Goal: Information Seeking & Learning: Learn about a topic

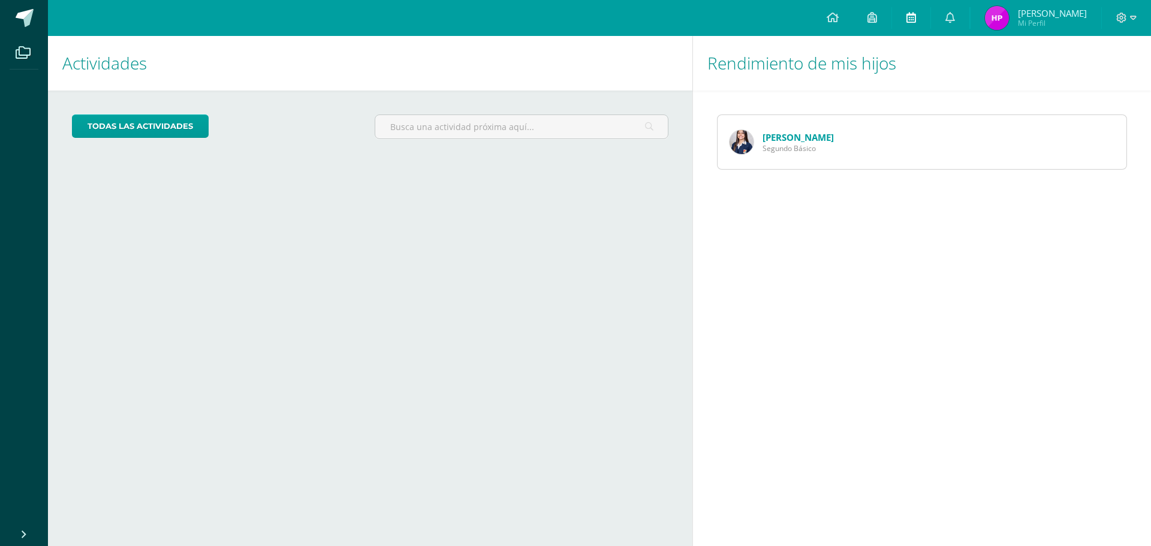
click at [916, 19] on icon at bounding box center [911, 17] width 10 height 11
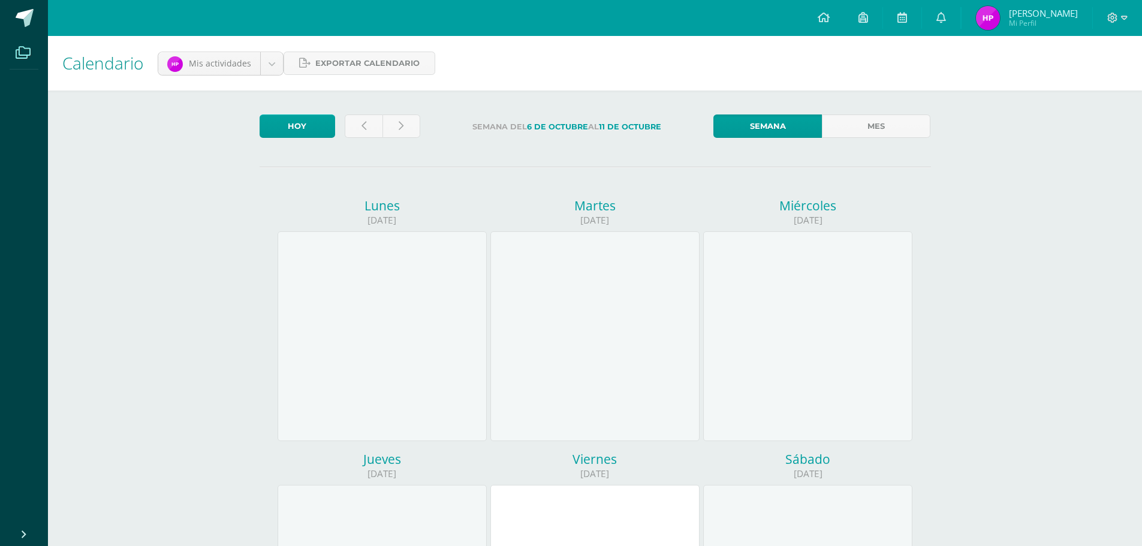
click at [20, 53] on icon at bounding box center [23, 53] width 15 height 12
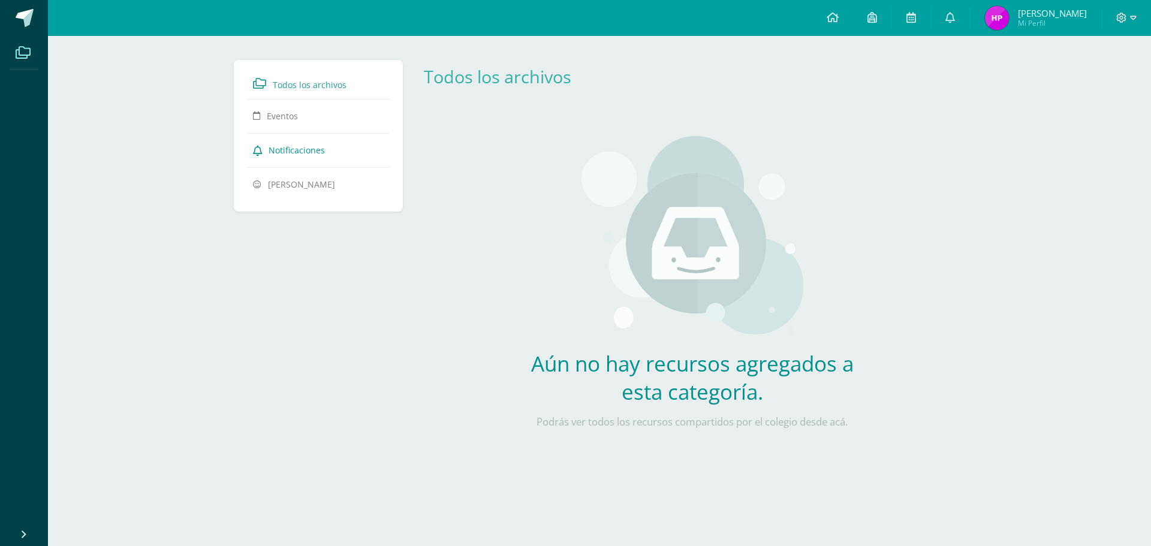
click at [291, 149] on span "Notificaciones" at bounding box center [297, 149] width 56 height 11
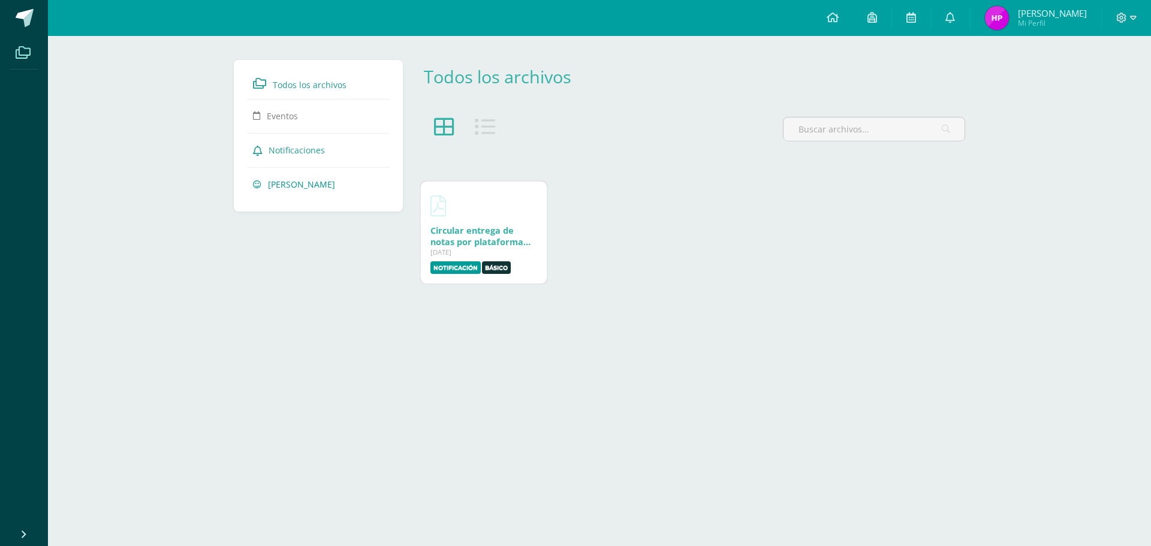
click at [306, 184] on span "[PERSON_NAME]" at bounding box center [301, 184] width 67 height 11
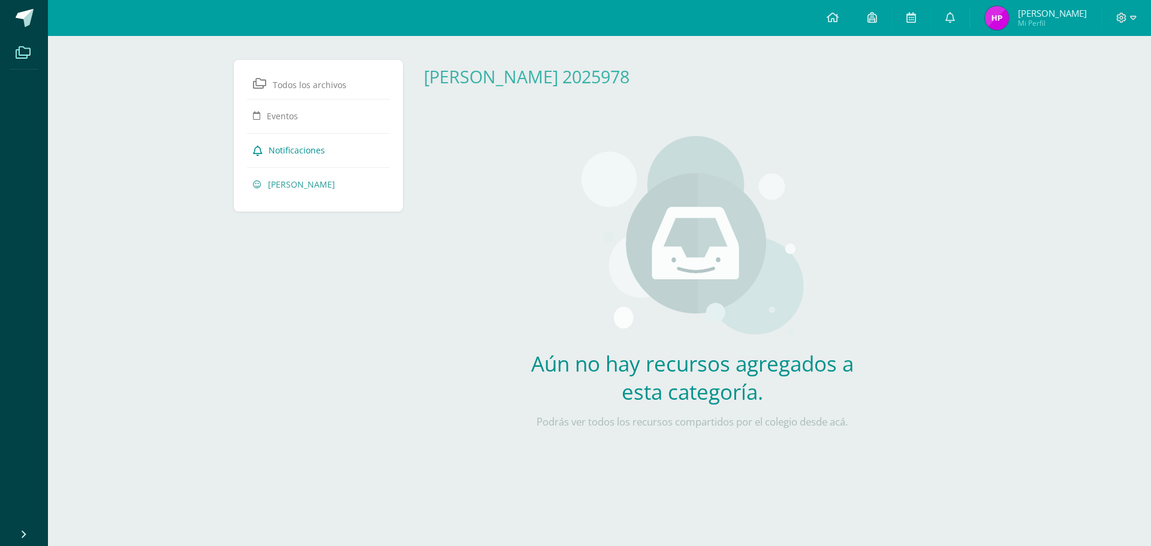
click at [307, 152] on span "Notificaciones" at bounding box center [297, 149] width 56 height 11
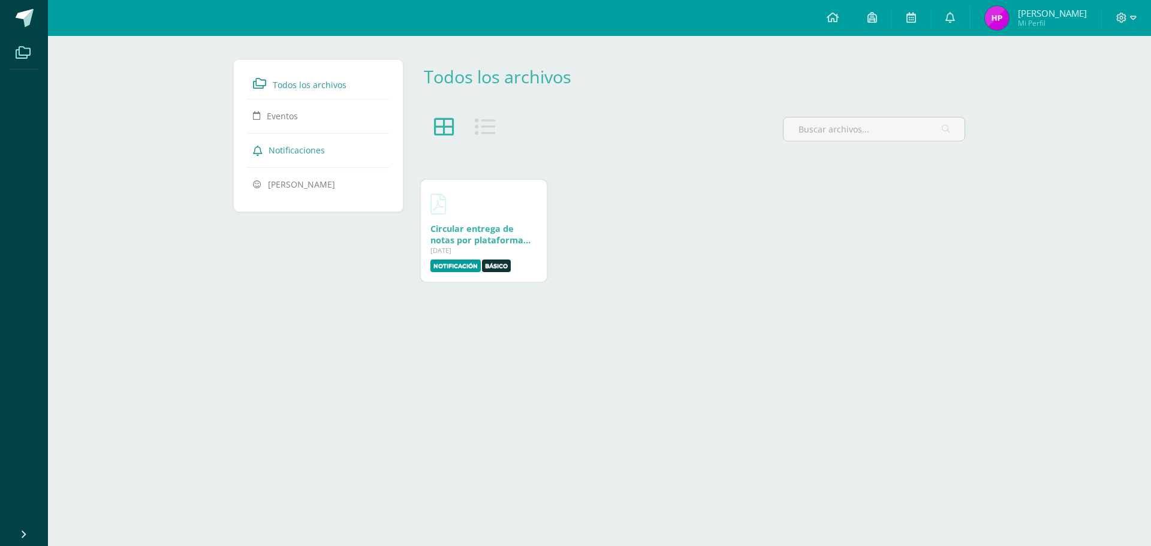
click at [499, 242] on link "Circular entrega de notas por plataforma Edoo.pdf" at bounding box center [480, 240] width 100 height 34
click at [877, 16] on icon at bounding box center [872, 17] width 10 height 11
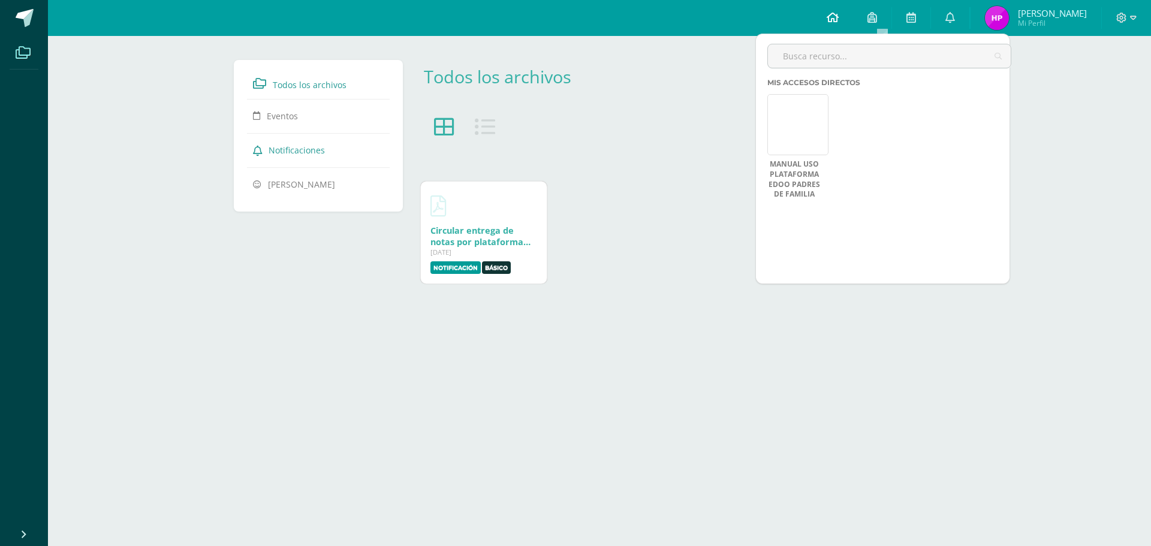
click at [838, 16] on icon at bounding box center [833, 17] width 12 height 11
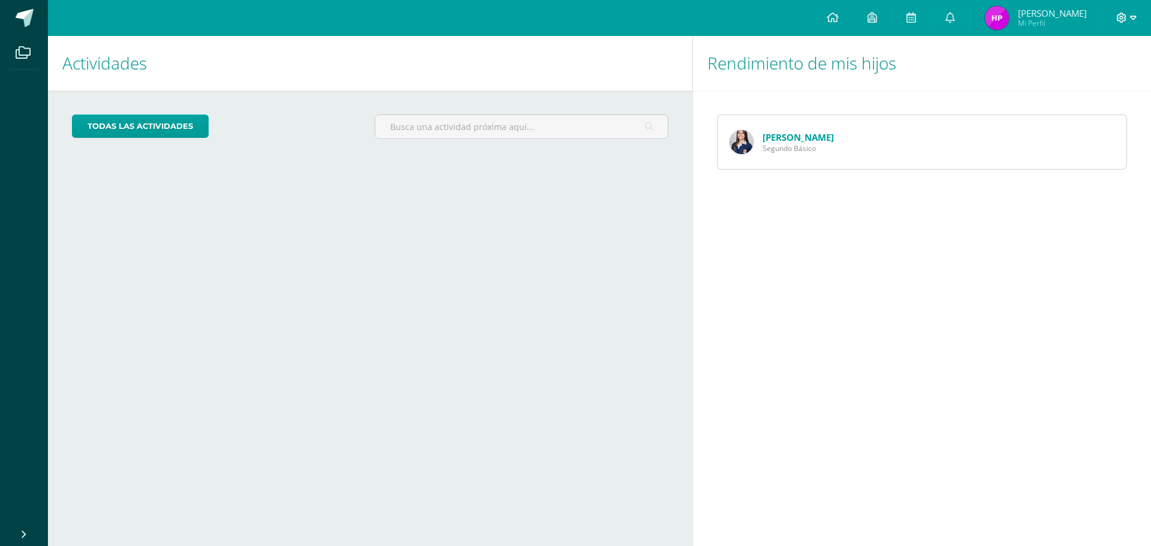
click at [1120, 17] on icon at bounding box center [1121, 18] width 11 height 11
click at [1060, 17] on span "[PERSON_NAME]" at bounding box center [1052, 13] width 69 height 12
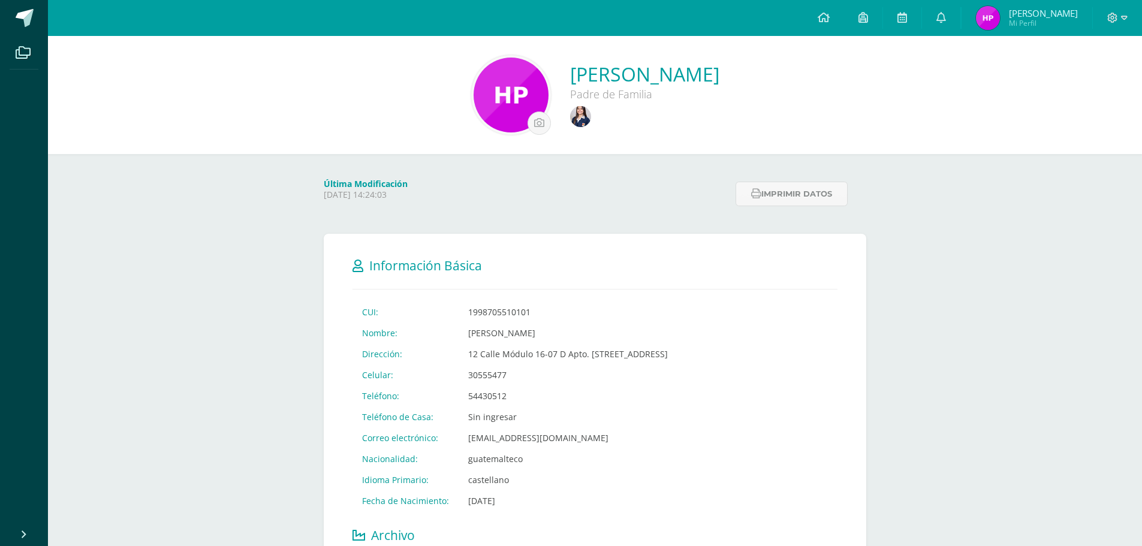
click at [1044, 16] on span "[PERSON_NAME]" at bounding box center [1043, 13] width 69 height 12
click at [868, 17] on icon at bounding box center [863, 17] width 10 height 11
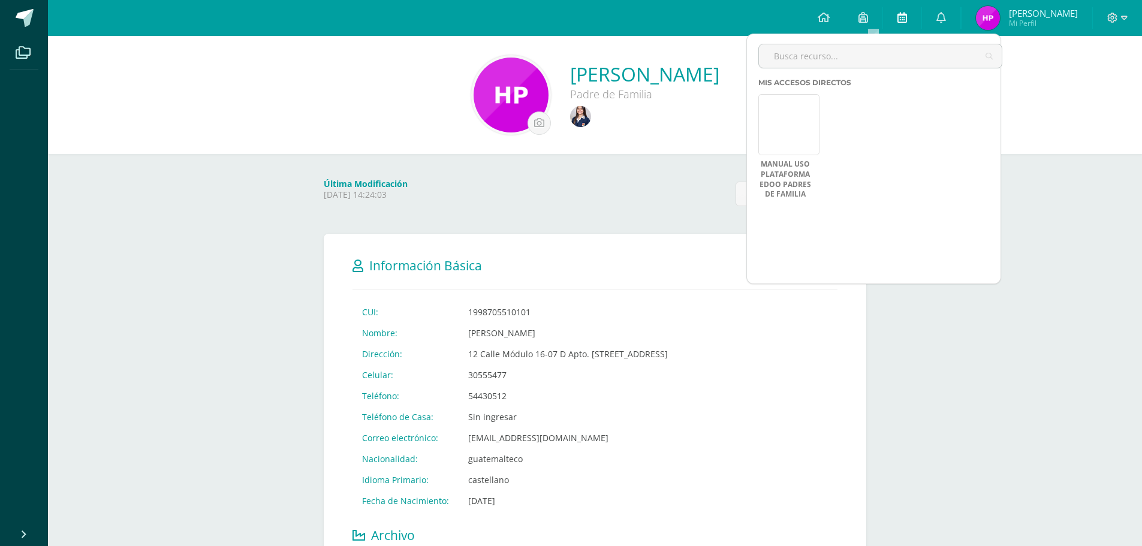
click at [907, 18] on icon at bounding box center [902, 17] width 10 height 11
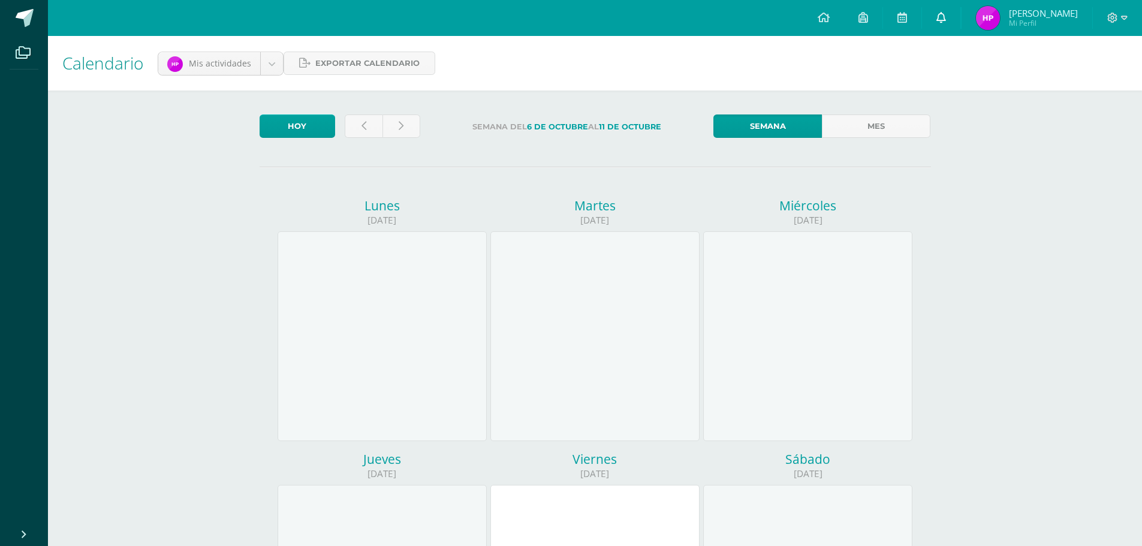
click at [946, 18] on icon at bounding box center [941, 17] width 10 height 11
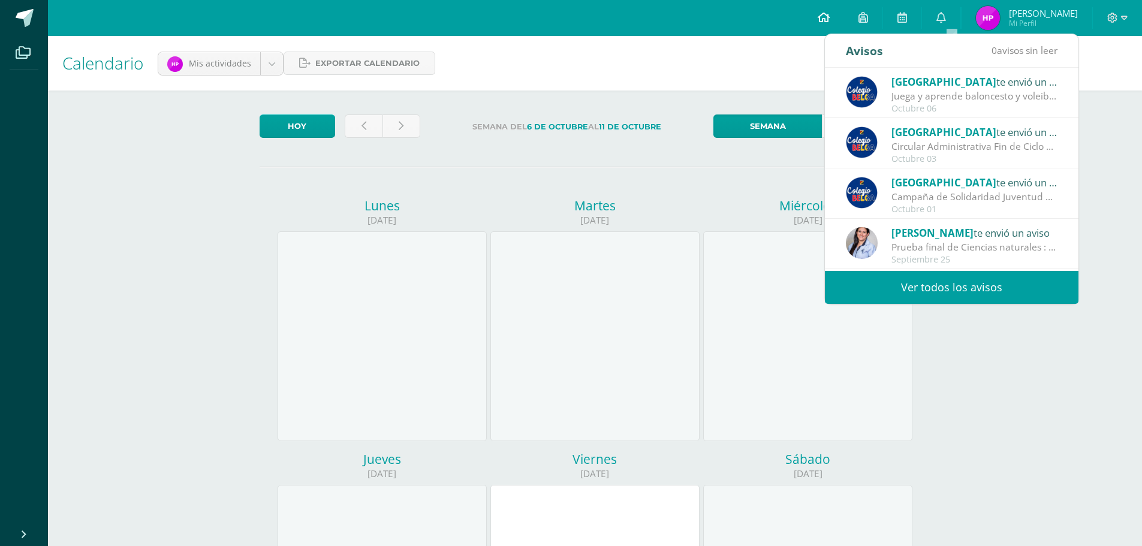
click at [830, 20] on icon at bounding box center [824, 17] width 12 height 11
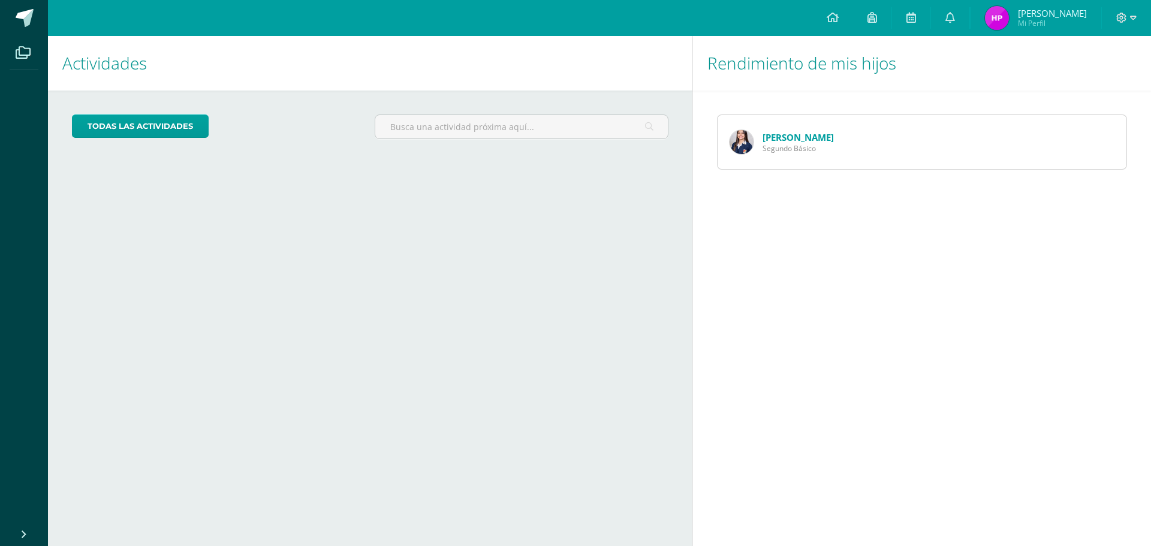
click at [776, 135] on link "[PERSON_NAME]" at bounding box center [797, 137] width 71 height 12
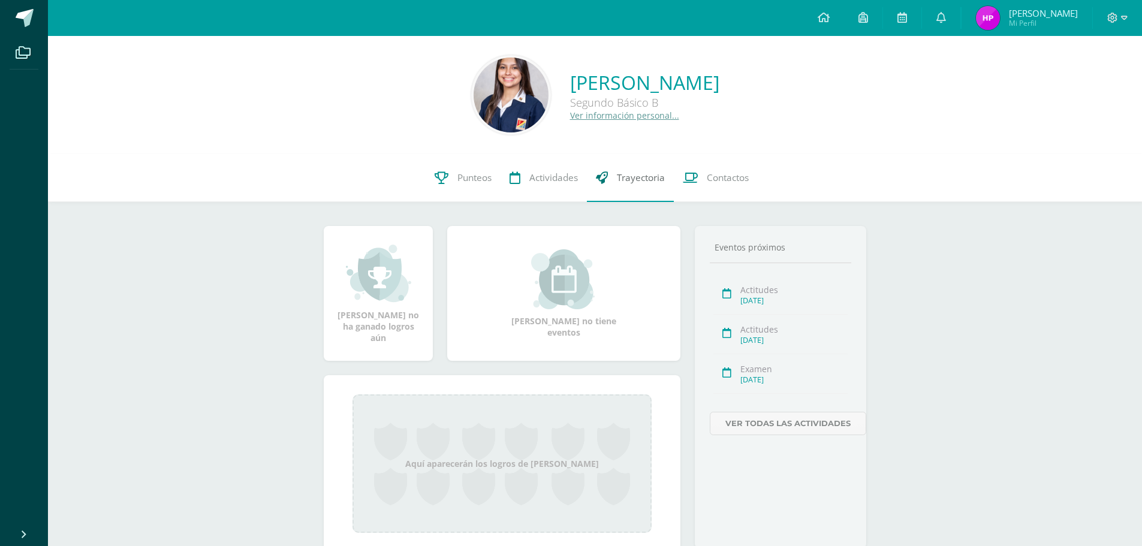
click at [632, 175] on span "Trayectoria" at bounding box center [641, 177] width 48 height 13
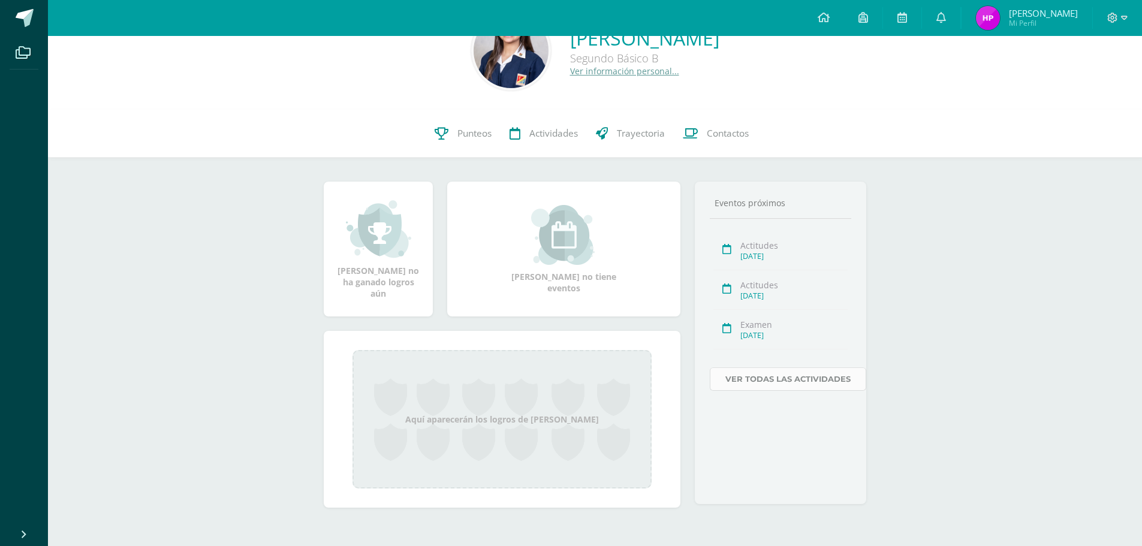
click at [780, 383] on link "Ver todas las actividades" at bounding box center [788, 378] width 156 height 23
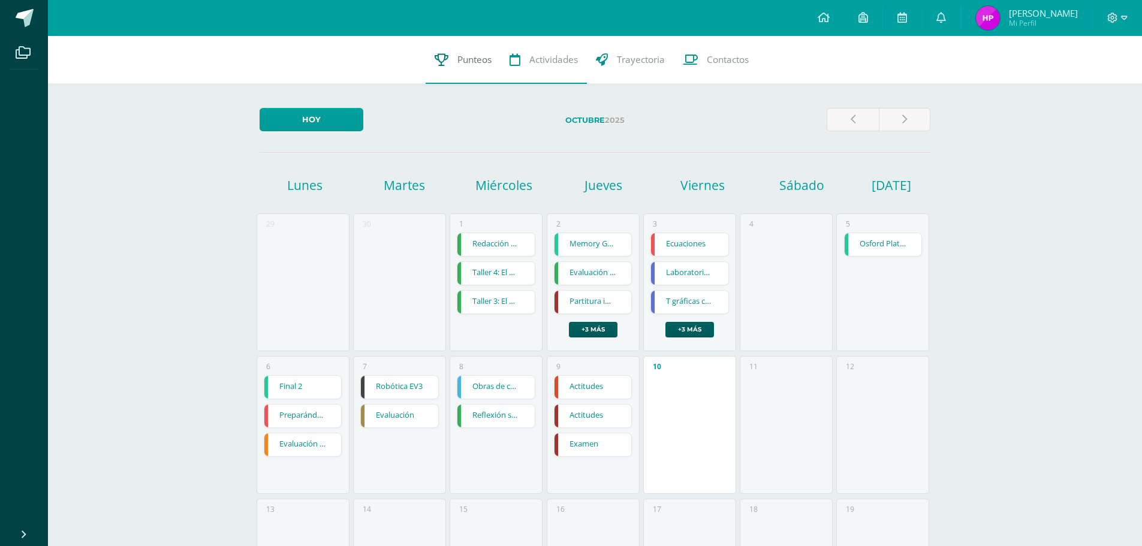
click at [463, 60] on span "Punteos" at bounding box center [474, 59] width 34 height 13
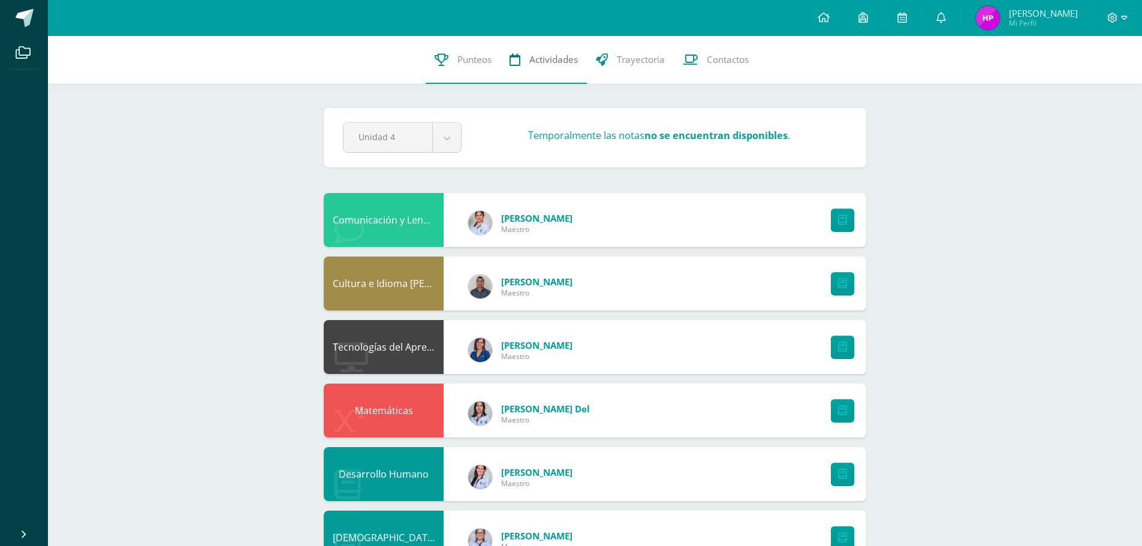
click at [561, 60] on span "Actividades" at bounding box center [553, 59] width 49 height 13
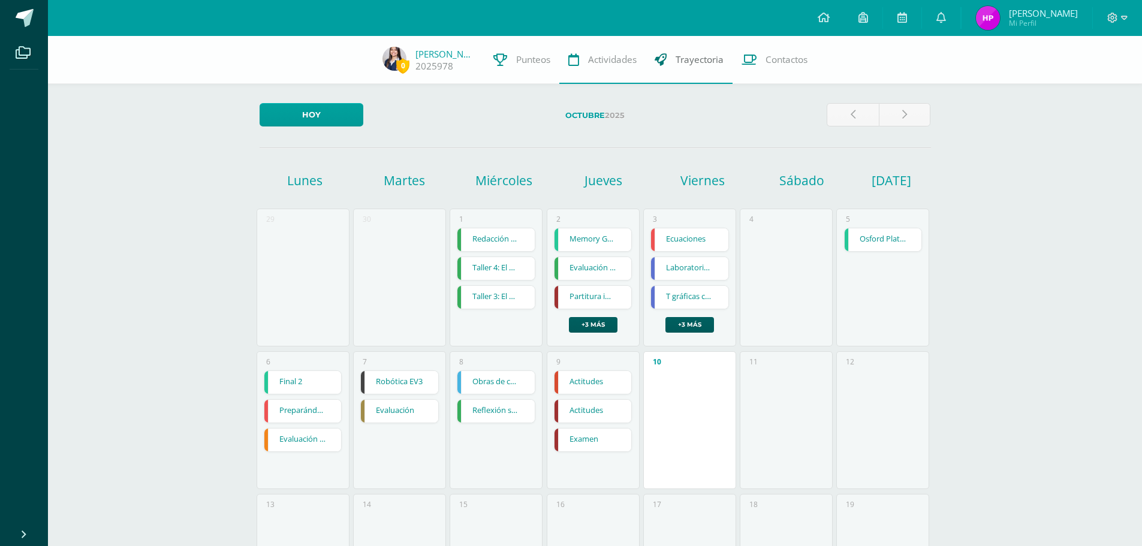
click at [689, 56] on span "Trayectoria" at bounding box center [699, 59] width 48 height 13
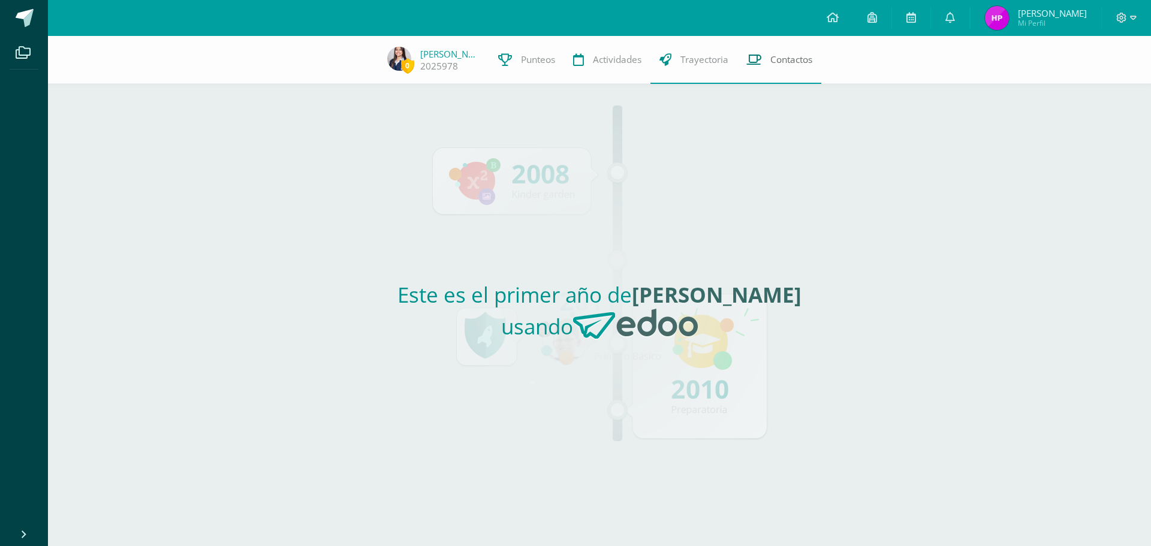
click at [790, 57] on span "Contactos" at bounding box center [791, 59] width 42 height 13
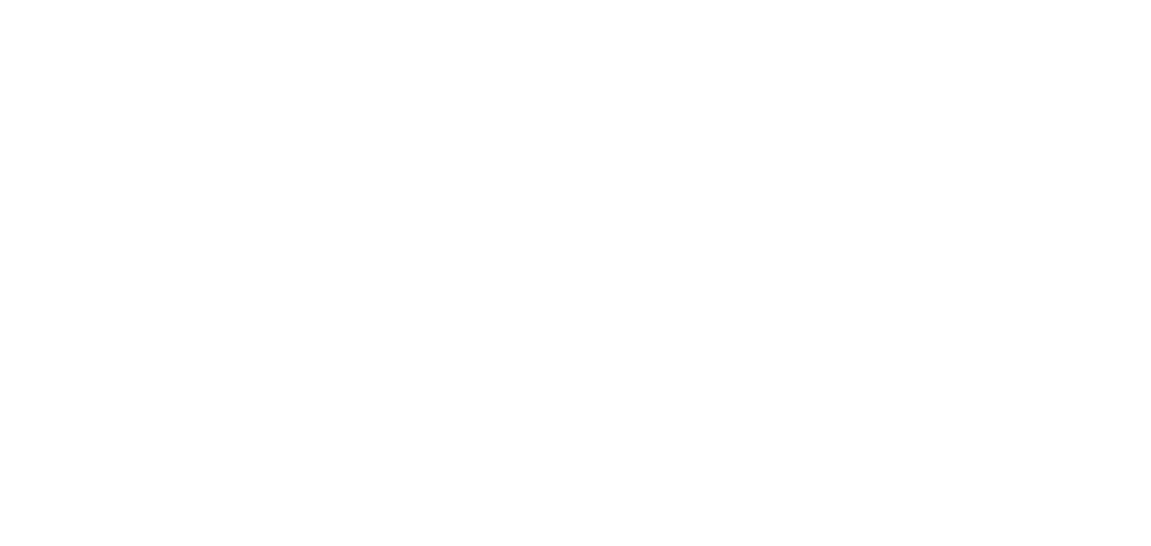
click at [0, 0] on html at bounding box center [0, 0] width 0 height 0
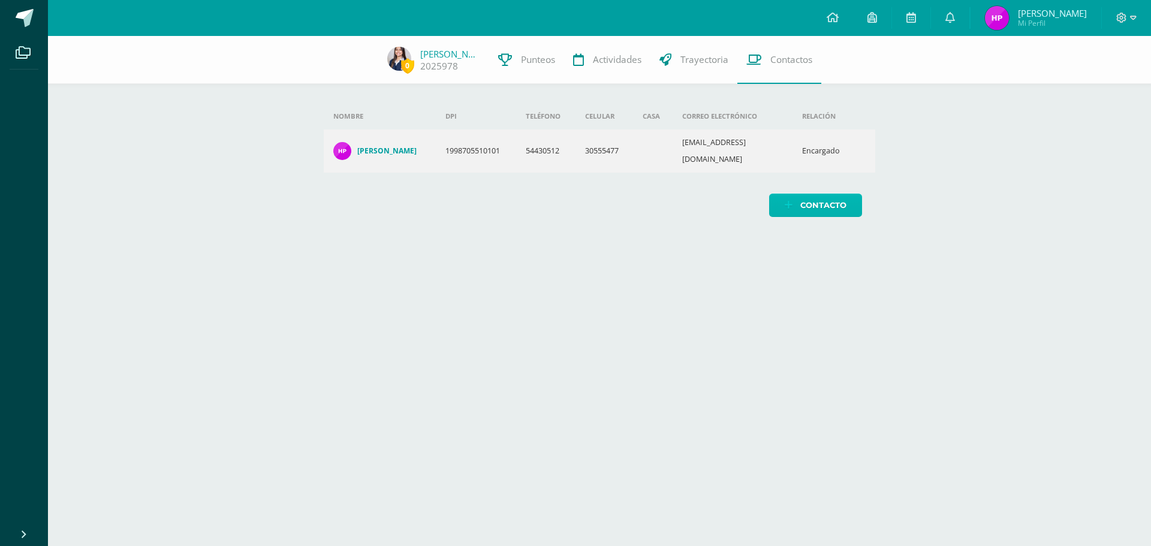
click at [827, 194] on span "Contacto" at bounding box center [823, 205] width 46 height 22
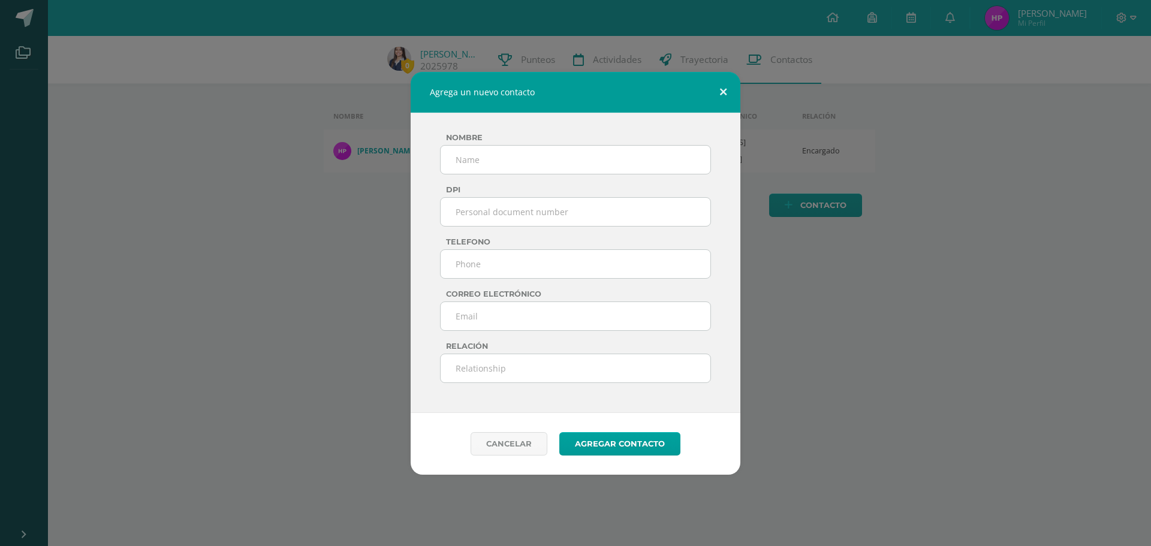
click at [719, 89] on button at bounding box center [723, 92] width 34 height 41
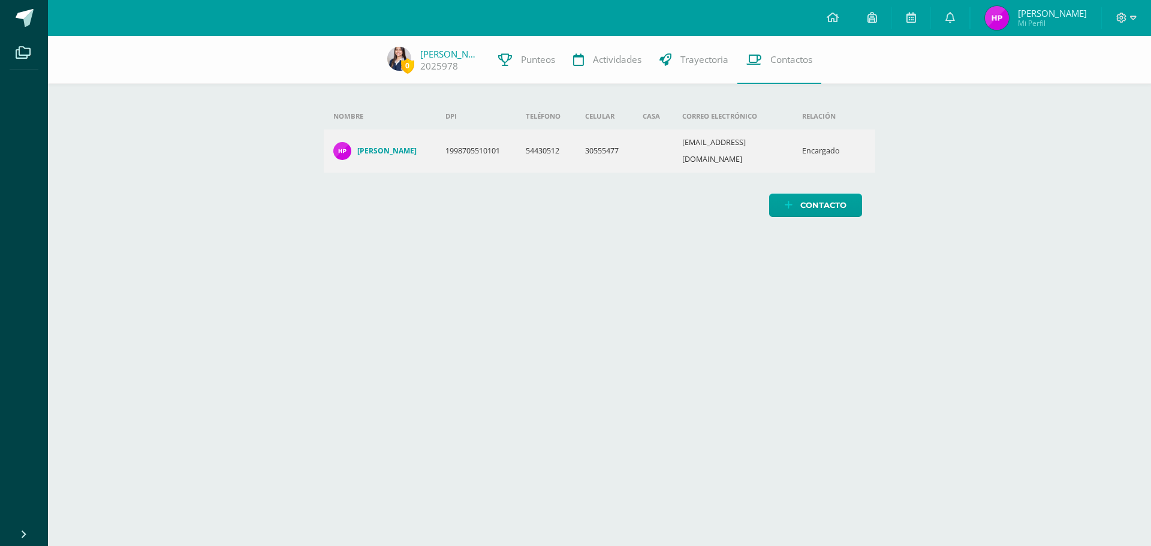
click at [547, 142] on td "54430512" at bounding box center [545, 150] width 59 height 43
click at [598, 143] on td "30555477" at bounding box center [604, 150] width 58 height 43
click at [486, 143] on td "1998705510101" at bounding box center [476, 150] width 81 height 43
click at [350, 142] on img at bounding box center [342, 151] width 18 height 18
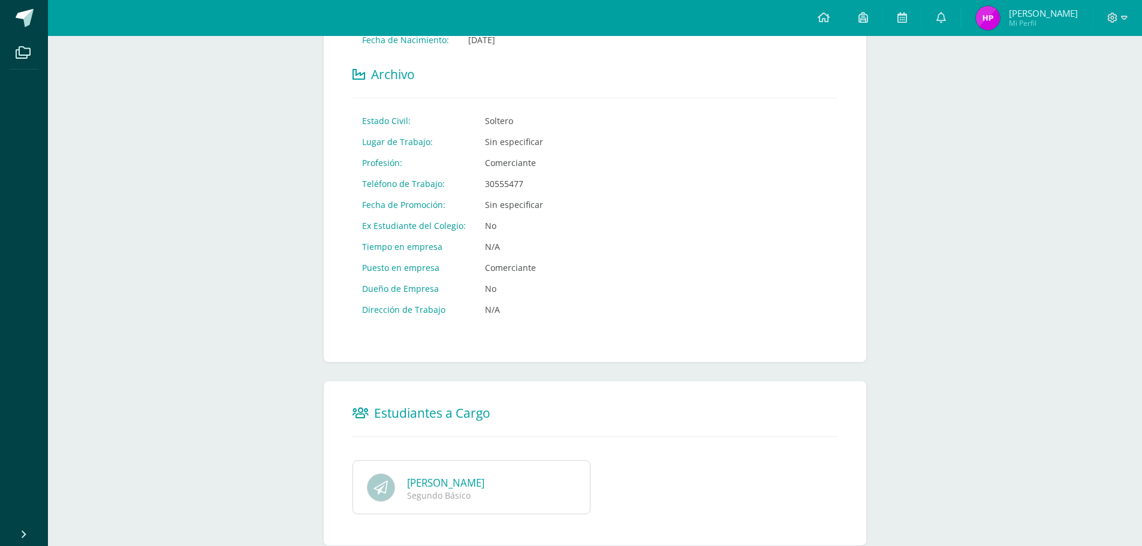
scroll to position [503, 0]
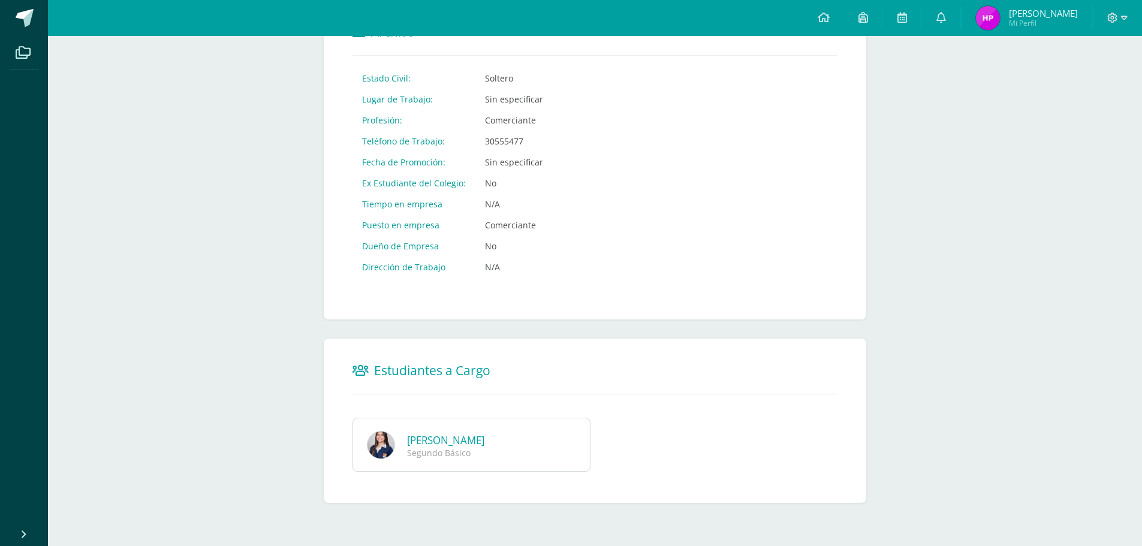
click at [568, 441] on div "[PERSON_NAME]" at bounding box center [488, 440] width 162 height 14
click at [482, 441] on link "[PERSON_NAME]" at bounding box center [445, 440] width 77 height 14
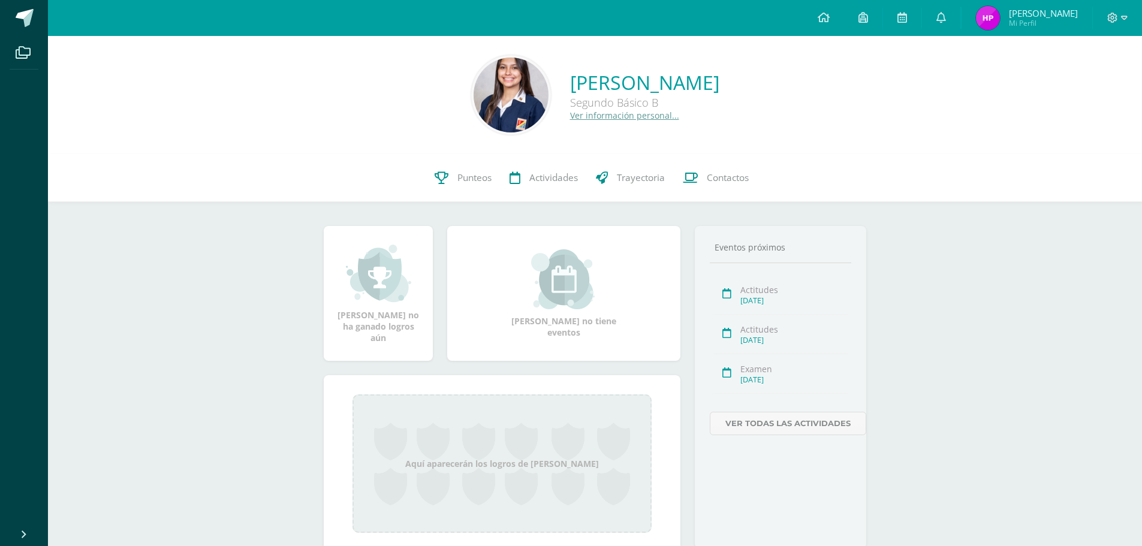
click at [604, 118] on link "Ver información personal..." at bounding box center [624, 115] width 109 height 11
click at [1121, 19] on icon at bounding box center [1124, 18] width 7 height 11
click at [1085, 80] on span "Cerrar sesión" at bounding box center [1087, 81] width 54 height 11
